Goal: Find specific page/section: Find specific page/section

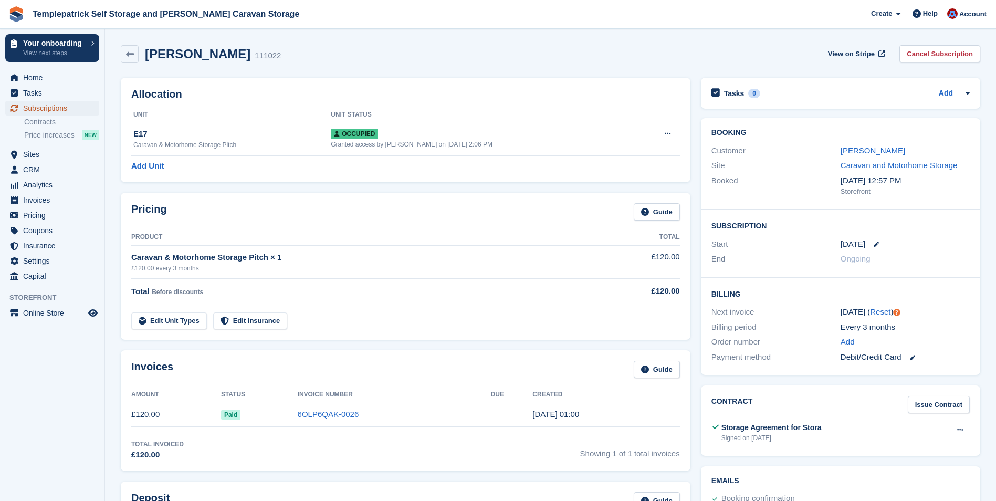
click at [56, 108] on span "Subscriptions" at bounding box center [54, 108] width 63 height 15
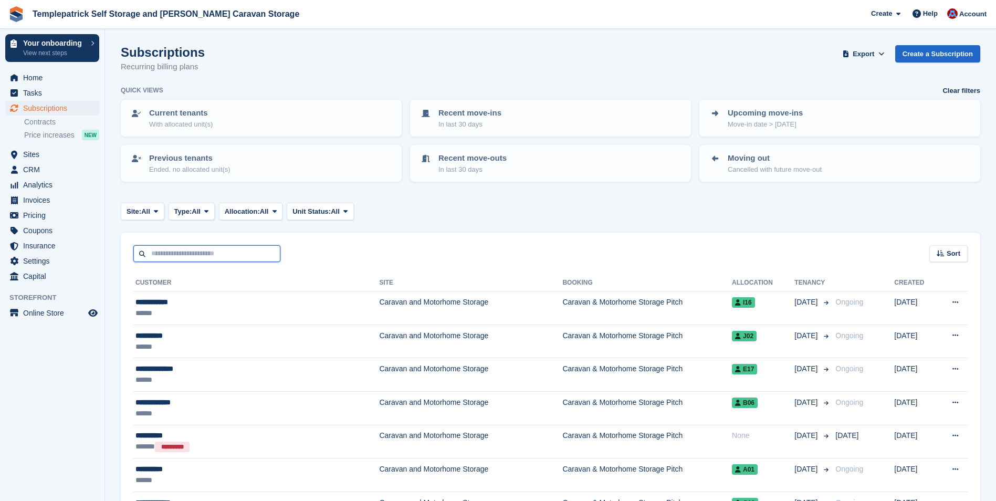
click at [184, 254] on input "text" at bounding box center [206, 253] width 147 height 17
type input "******"
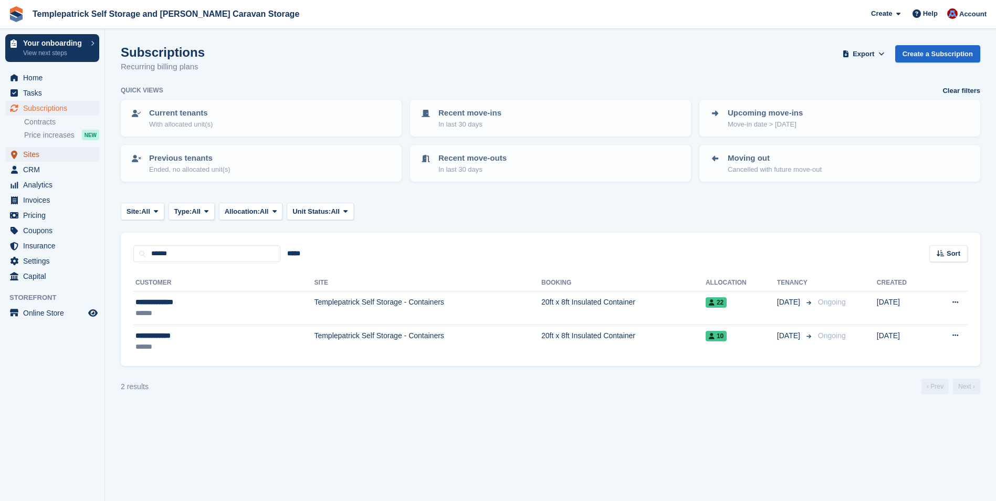
click at [35, 152] on span "Sites" at bounding box center [54, 154] width 63 height 15
